Goal: Task Accomplishment & Management: Use online tool/utility

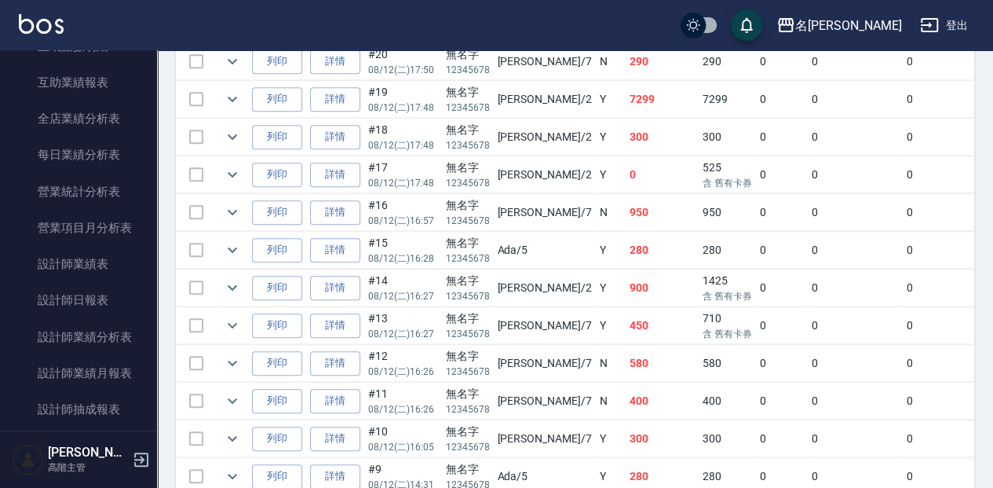
scroll to position [942, 0]
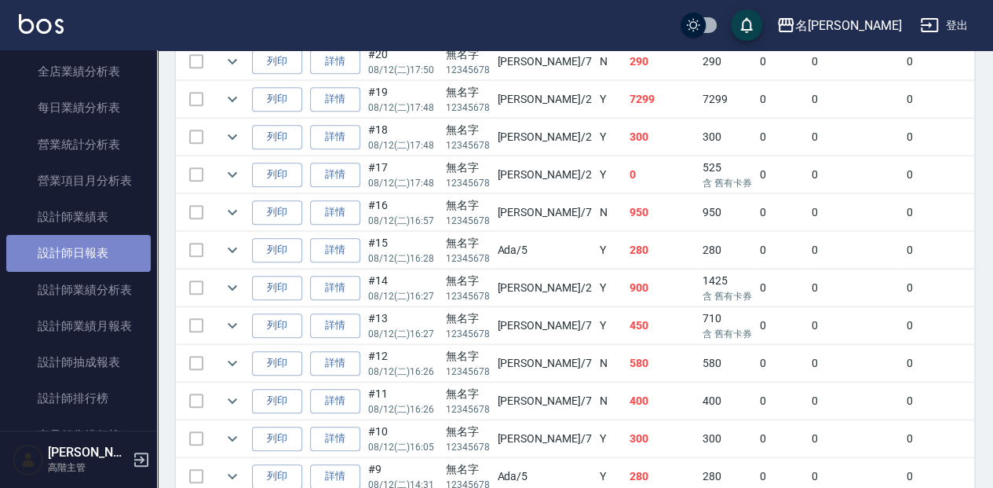
click at [130, 247] on link "設計師日報表" at bounding box center [78, 253] width 144 height 36
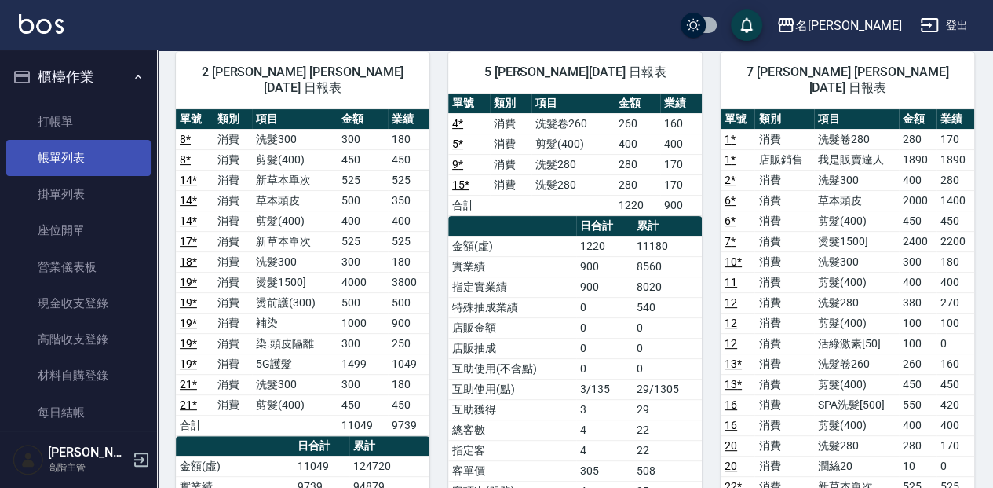
scroll to position [52, 0]
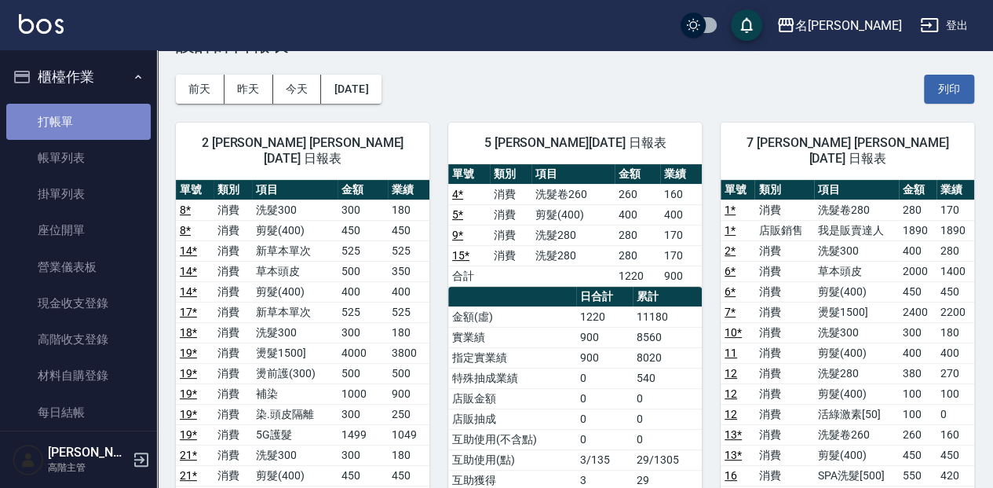
click at [106, 119] on link "打帳單" at bounding box center [78, 122] width 144 height 36
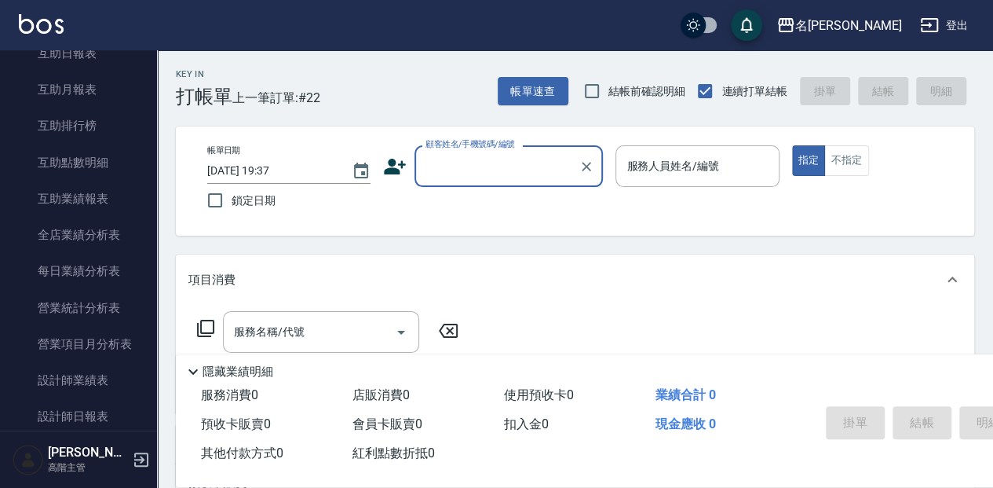
scroll to position [785, 0]
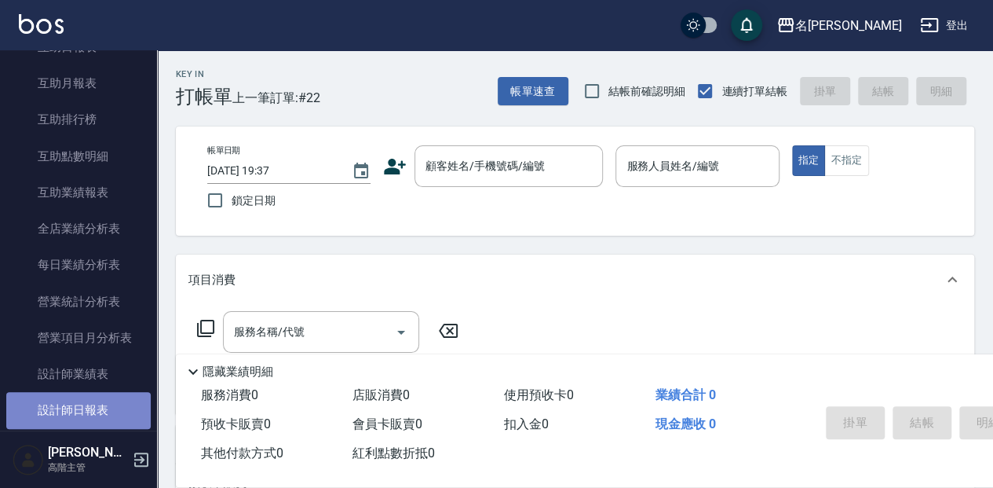
click at [82, 410] on link "設計師日報表" at bounding box center [78, 410] width 144 height 36
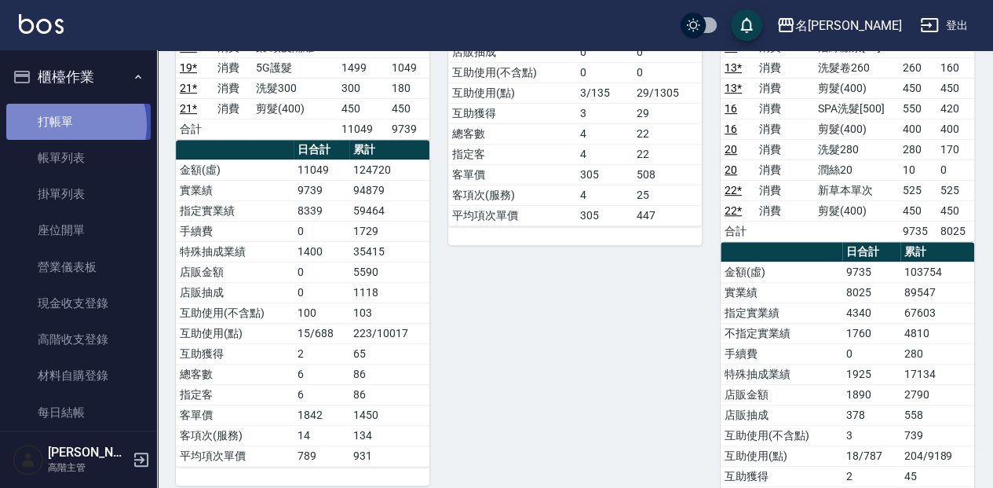
click at [72, 124] on link "打帳單" at bounding box center [78, 122] width 144 height 36
